Goal: Find specific page/section

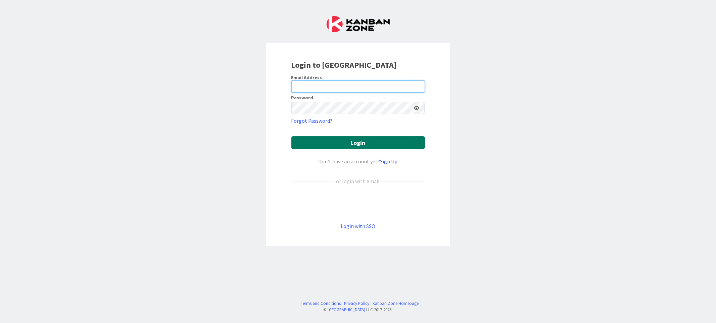
type input "[EMAIL_ADDRESS][DOMAIN_NAME]"
click at [374, 143] on button "Login" at bounding box center [358, 142] width 134 height 13
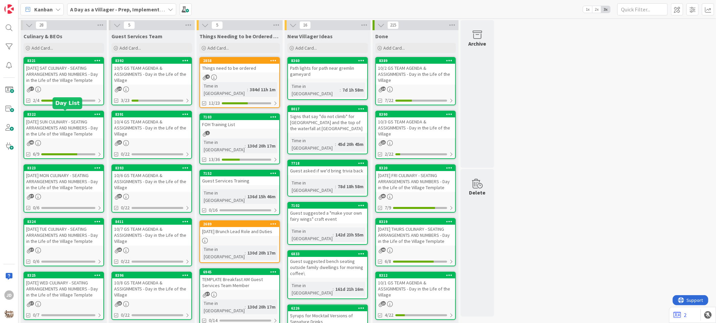
click at [72, 135] on div "[DATE] SUN CULINARY - SEATING ARRANGEMENTS AND NUMBERS - Day in the Life of the…" at bounding box center [63, 127] width 79 height 21
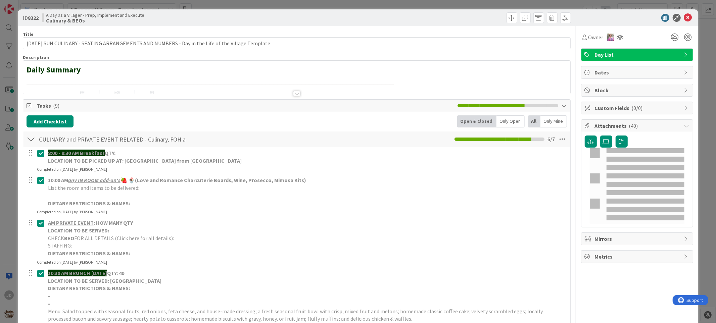
click at [295, 92] on div at bounding box center [296, 93] width 7 height 5
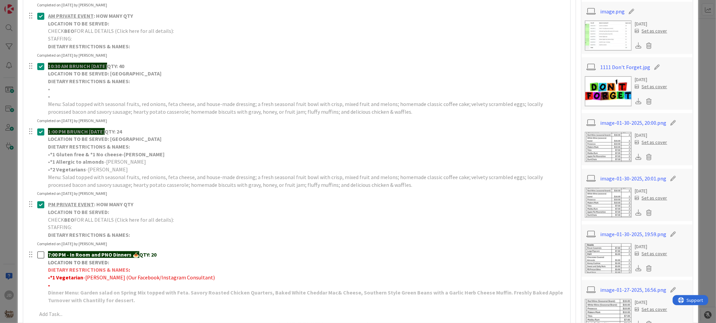
scroll to position [485, 0]
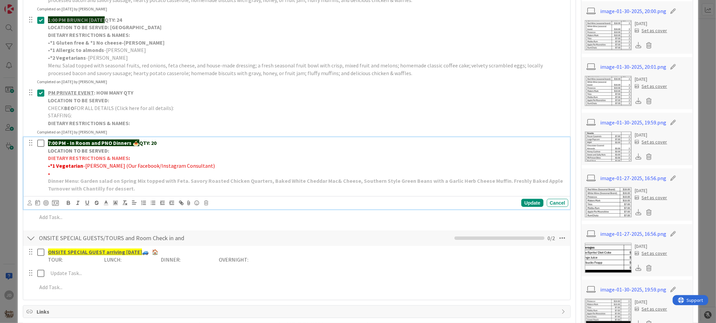
drag, startPoint x: 307, startPoint y: 180, endPoint x: 277, endPoint y: 224, distance: 53.3
click at [277, 224] on div "8:00 - 9:30 AM Breakfast QTY: LOCATION TO BE PICKED UP AT: WILLOWS LANDING FRID…" at bounding box center [297, 27] width 540 height 398
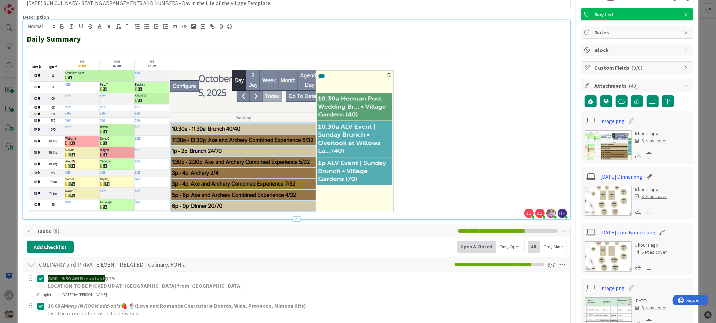
scroll to position [0, 0]
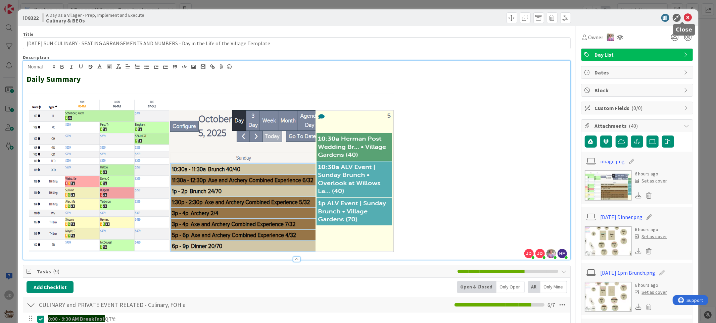
click at [684, 17] on icon at bounding box center [688, 18] width 8 height 8
